Goal: Task Accomplishment & Management: Use online tool/utility

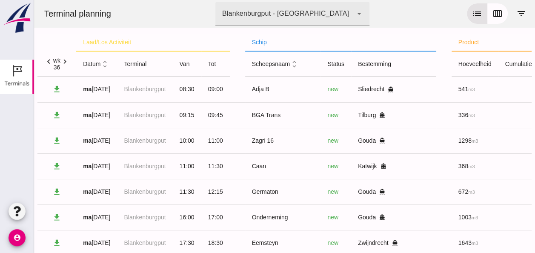
click at [67, 63] on icon "chevron_right" at bounding box center [64, 61] width 9 height 9
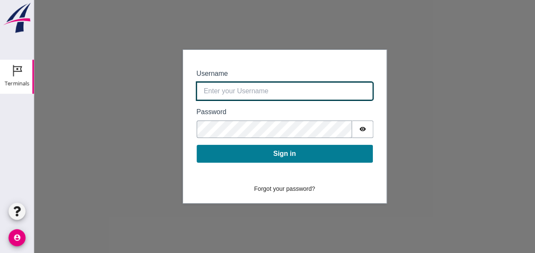
type input "[EMAIL_ADDRESS][DOMAIN_NAME]"
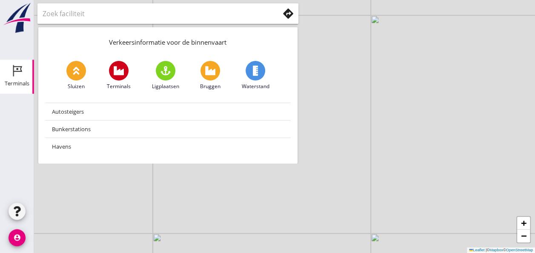
click at [14, 87] on div "Terminals" at bounding box center [17, 83] width 25 height 12
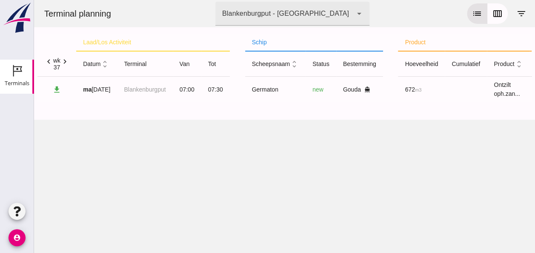
click at [106, 67] on icon "unfold_more" at bounding box center [104, 64] width 9 height 9
click at [106, 67] on icon "expand_more" at bounding box center [104, 64] width 9 height 9
click at [109, 63] on icon "expand_less" at bounding box center [104, 64] width 9 height 9
click at [109, 63] on icon "expand_more" at bounding box center [104, 64] width 9 height 9
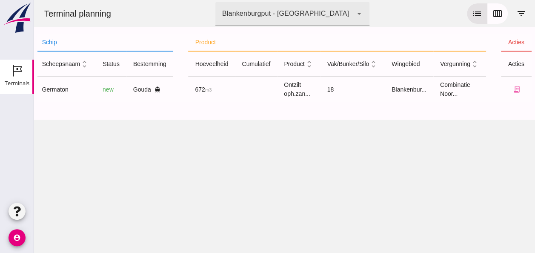
scroll to position [0, 216]
click at [512, 91] on icon "receipt_long" at bounding box center [516, 90] width 8 height 8
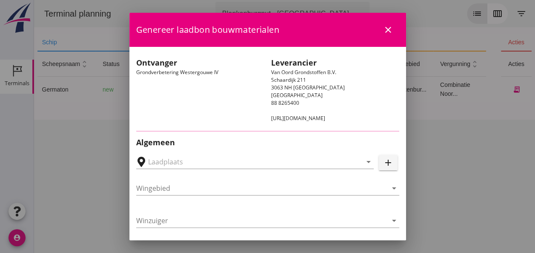
type input "Loswal Fa. J. Bos&Zonen, Gouda"
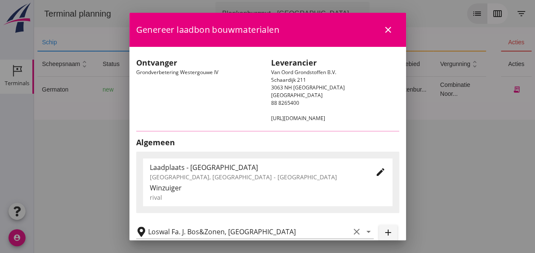
type input "Germaton"
type input "Tonny busker"
type input "Ontzilt oph.zand [75] (6120)"
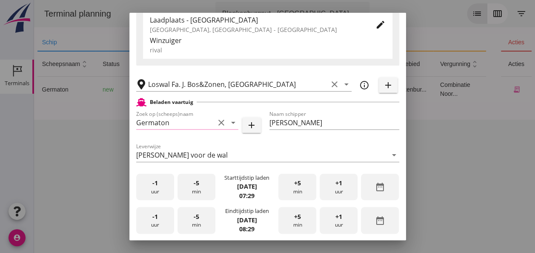
scroll to position [213, 0]
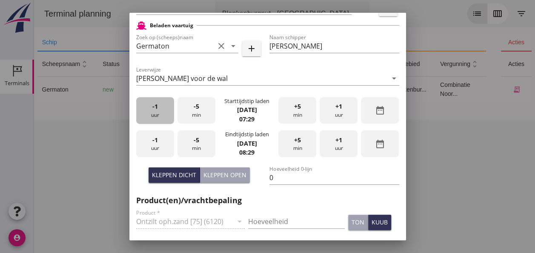
click at [162, 117] on div "-1 uur" at bounding box center [155, 110] width 38 height 27
click at [288, 108] on div "+5 min" at bounding box center [297, 110] width 38 height 27
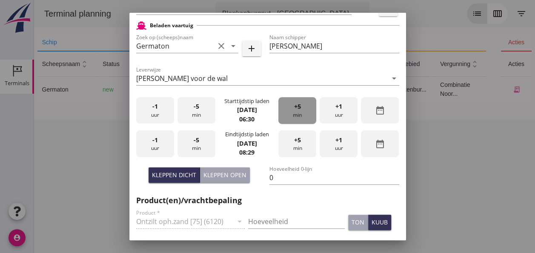
click at [288, 108] on div "+5 min" at bounding box center [297, 110] width 38 height 27
click at [287, 108] on div "+5 min" at bounding box center [297, 110] width 38 height 27
click at [163, 144] on div "-1 uur" at bounding box center [155, 143] width 38 height 27
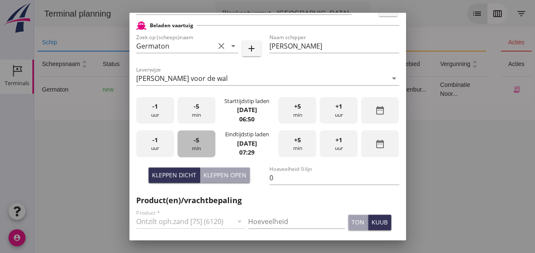
click at [201, 146] on div "-5 min" at bounding box center [196, 143] width 38 height 27
click at [276, 177] on input "0" at bounding box center [334, 178] width 130 height 14
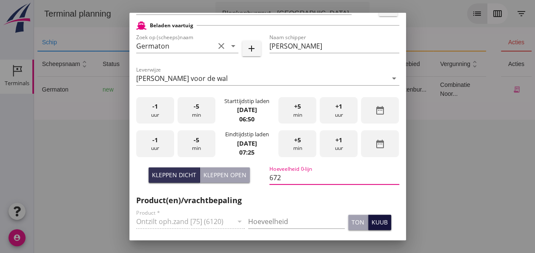
scroll to position [298, 0]
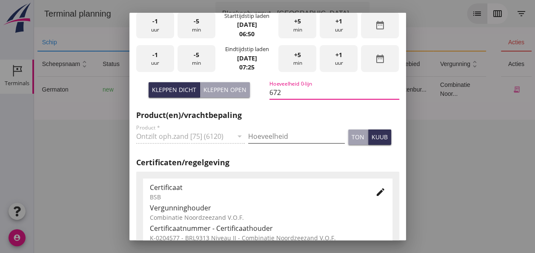
type input "672"
click at [255, 131] on input "Hoeveelheid" at bounding box center [296, 136] width 97 height 14
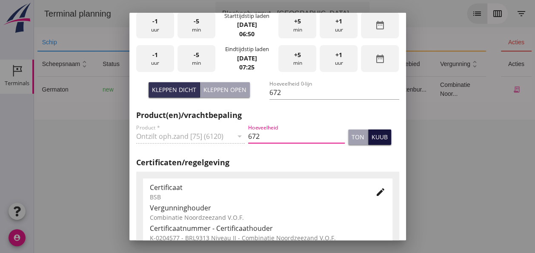
type input "672"
click at [371, 137] on div "kuub" at bounding box center [379, 136] width 16 height 9
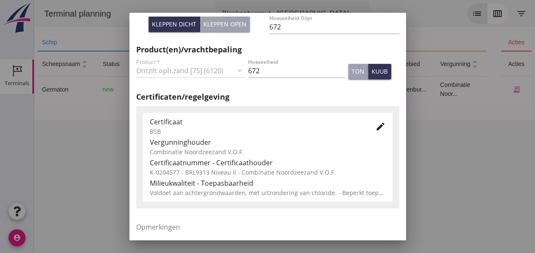
scroll to position [434, 0]
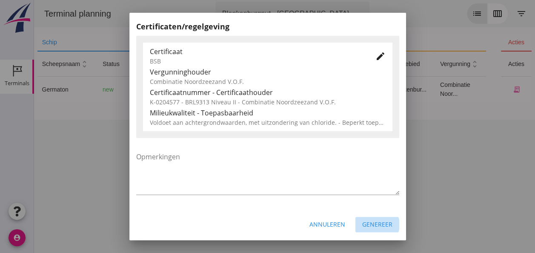
click at [375, 225] on div "Genereer" at bounding box center [377, 224] width 30 height 9
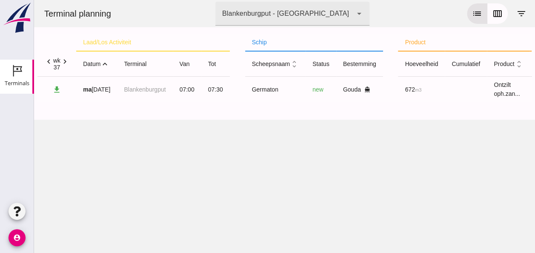
scroll to position [0, 0]
click at [106, 62] on icon "expand_less" at bounding box center [104, 64] width 9 height 9
click at [106, 65] on icon "expand_more" at bounding box center [104, 64] width 9 height 9
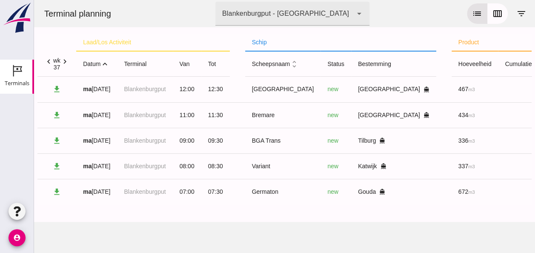
click at [106, 63] on icon "expand_less" at bounding box center [104, 64] width 9 height 9
